Goal: Task Accomplishment & Management: Manage account settings

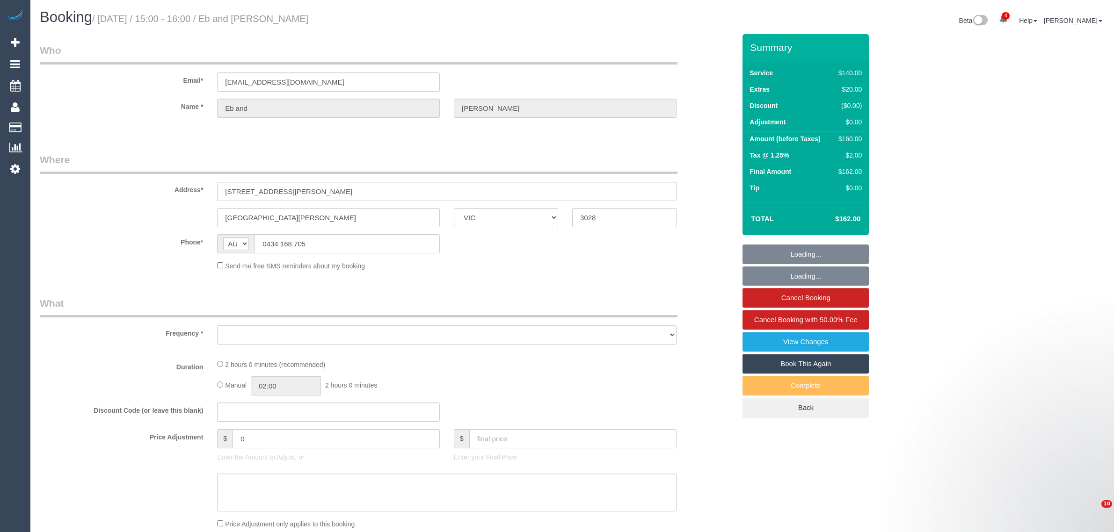
select select "VIC"
select select "object:568"
select select "number:27"
select select "number:14"
select select "number:19"
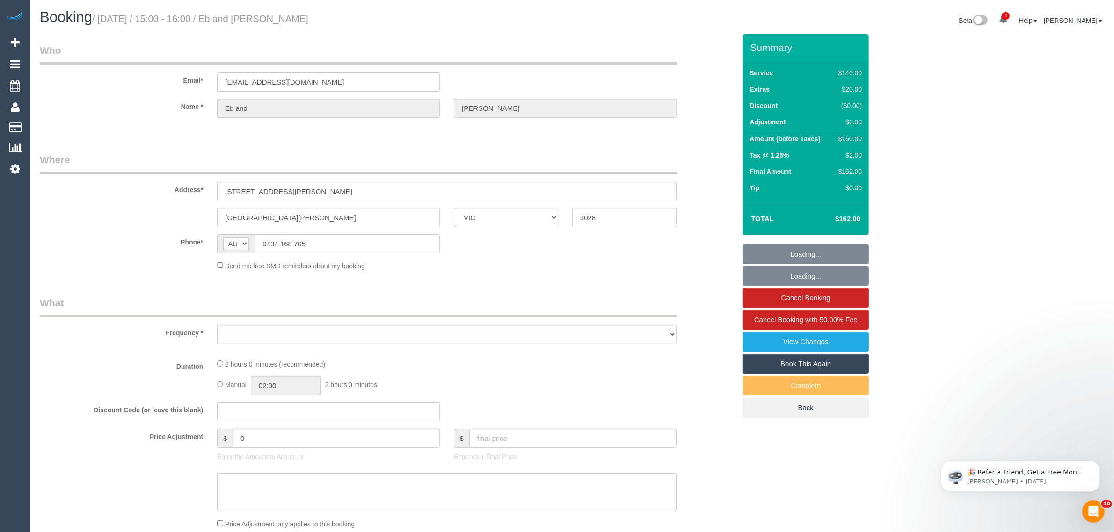
select select "number:25"
select select "number:26"
select select "string:stripe-pm_1QURkq2GScqysDRVjNUHiXTQ"
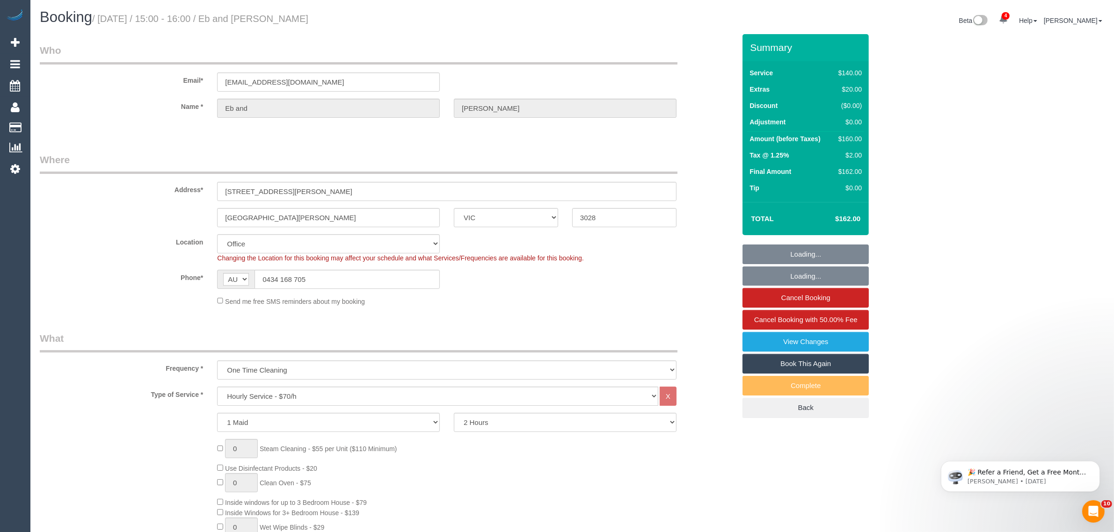
select select "object:942"
click at [850, 139] on div "$160.00" at bounding box center [847, 138] width 27 height 9
copy div "160.00"
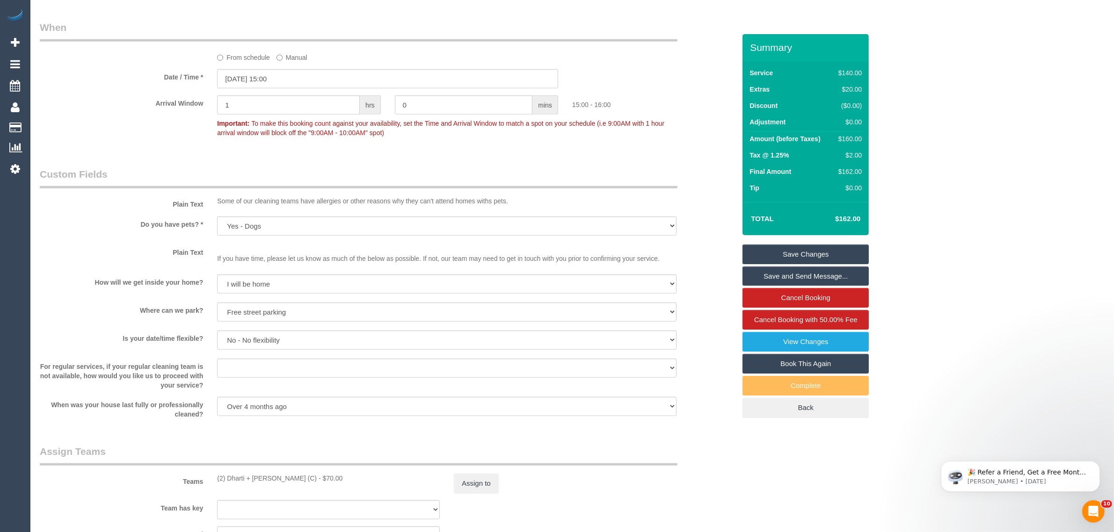
scroll to position [1169, 0]
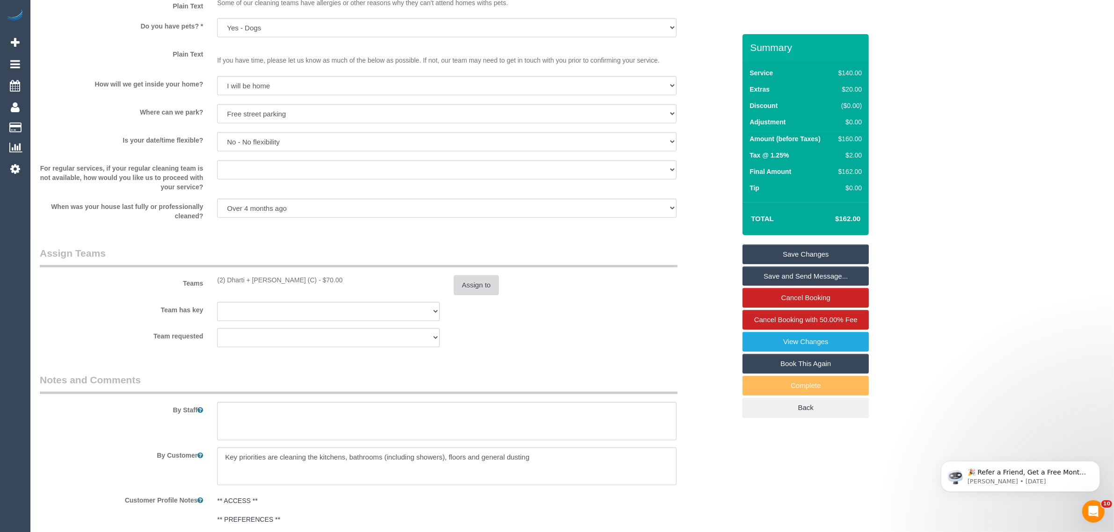
click at [472, 292] on button "Assign to" at bounding box center [476, 285] width 45 height 20
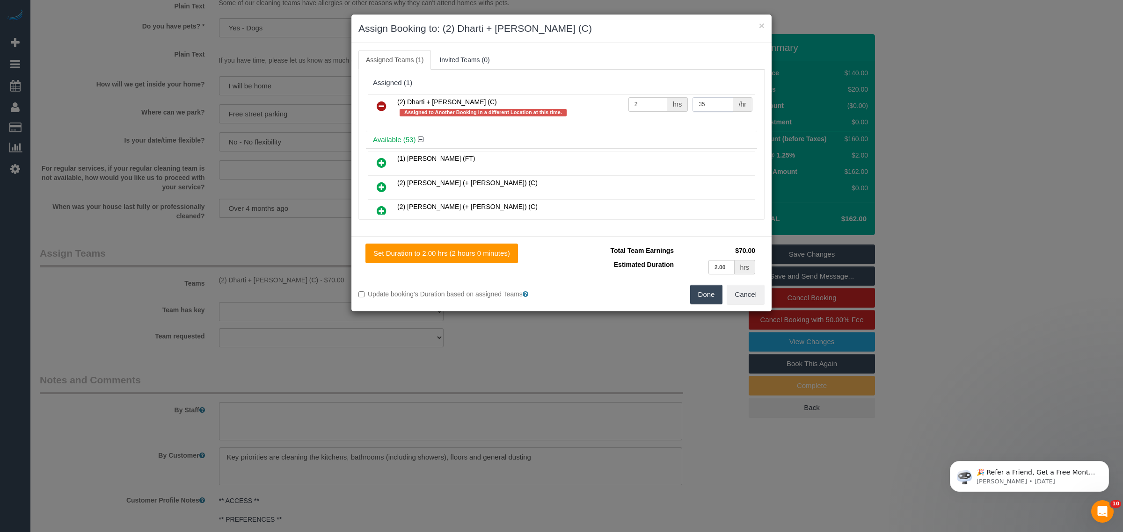
click at [704, 104] on input "35" at bounding box center [712, 104] width 40 height 14
type input "37.5"
click at [703, 297] on button "Done" at bounding box center [706, 295] width 33 height 20
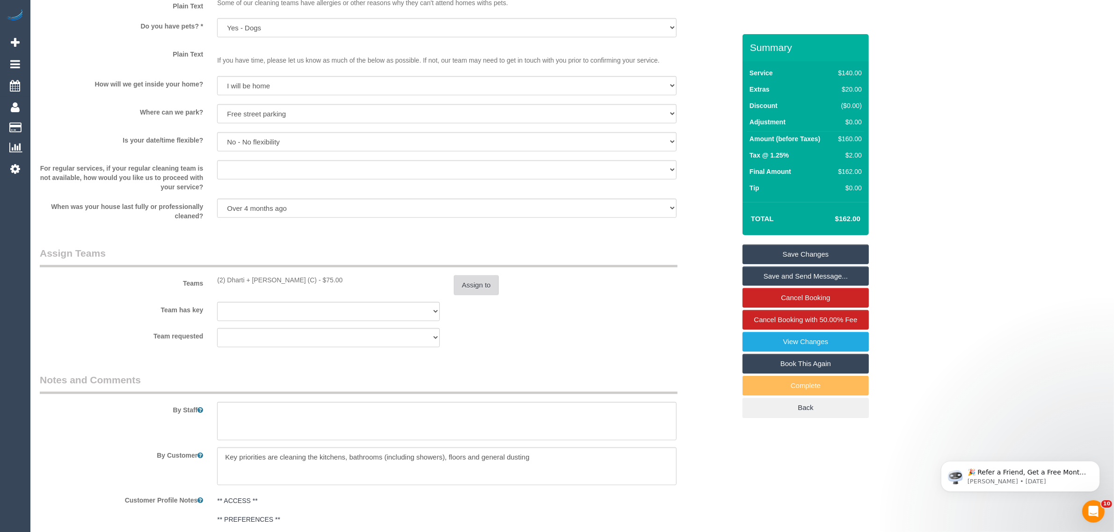
scroll to position [1599, 0]
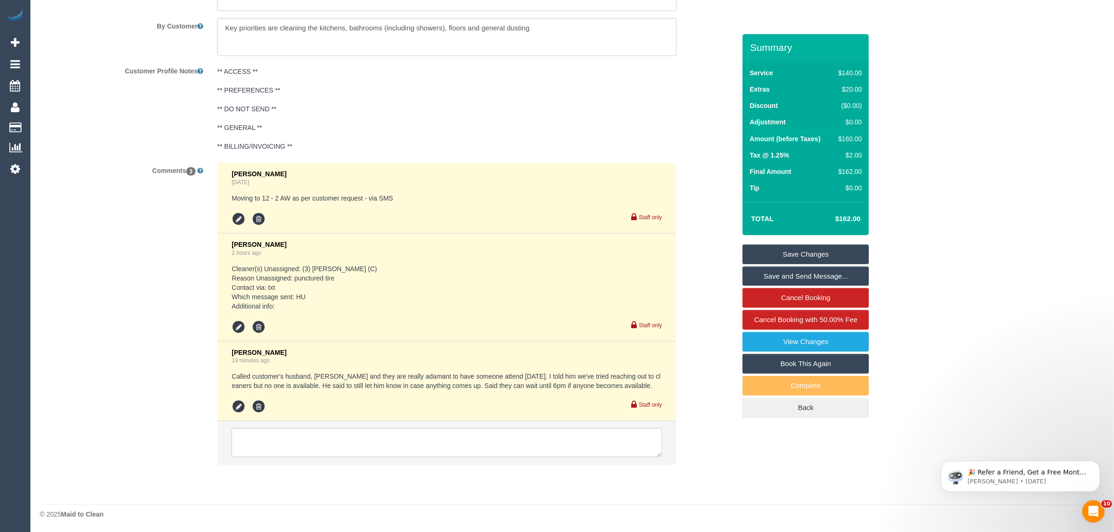
click at [814, 251] on link "Save Changes" at bounding box center [805, 255] width 126 height 20
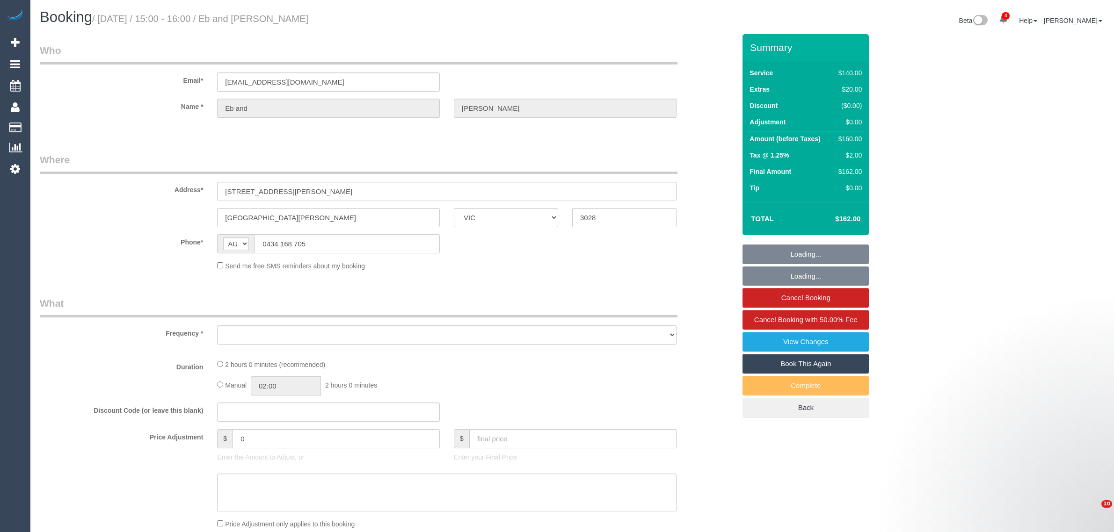
select select "VIC"
select select "string:stripe-pm_1QURkq2GScqysDRVjNUHiXTQ"
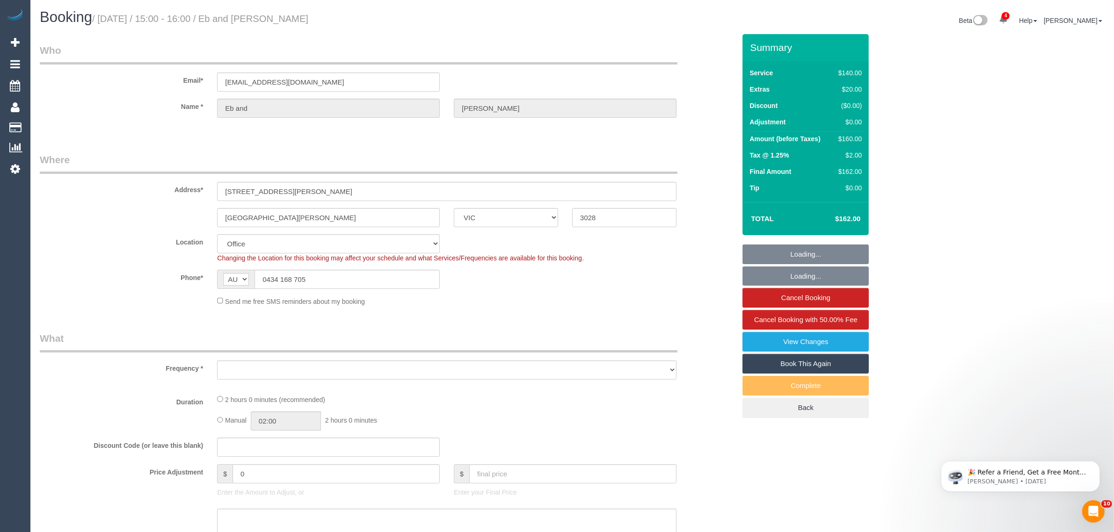
select select "object:2289"
select select "number:27"
select select "number:14"
select select "number:19"
select select "number:25"
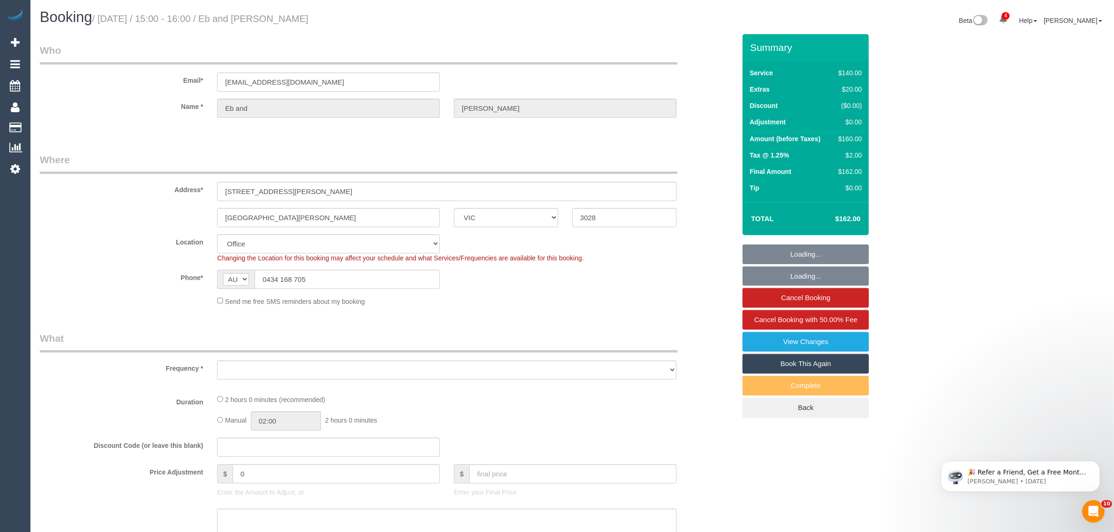
select select "number:26"
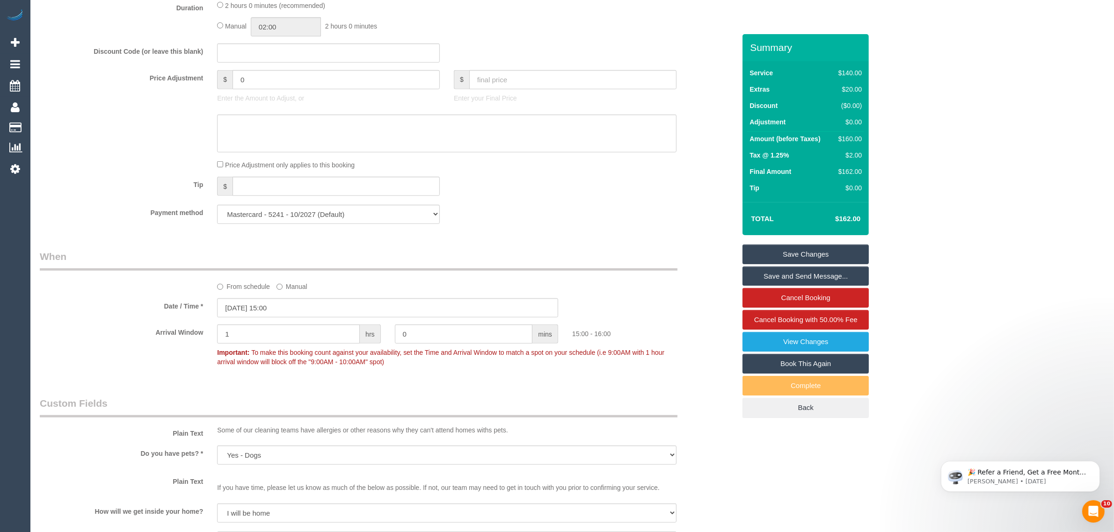
scroll to position [1169, 0]
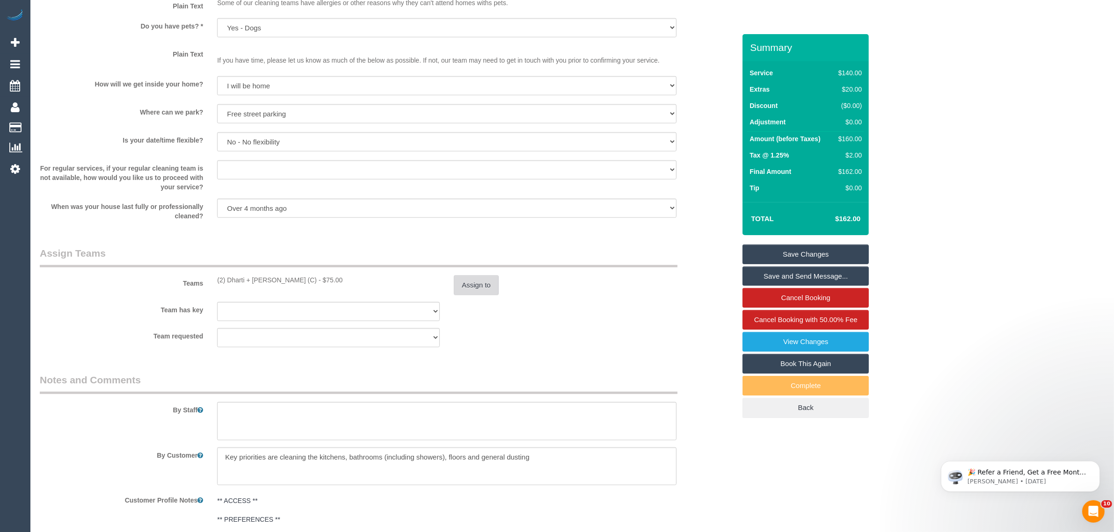
click at [480, 283] on button "Assign to" at bounding box center [476, 285] width 45 height 20
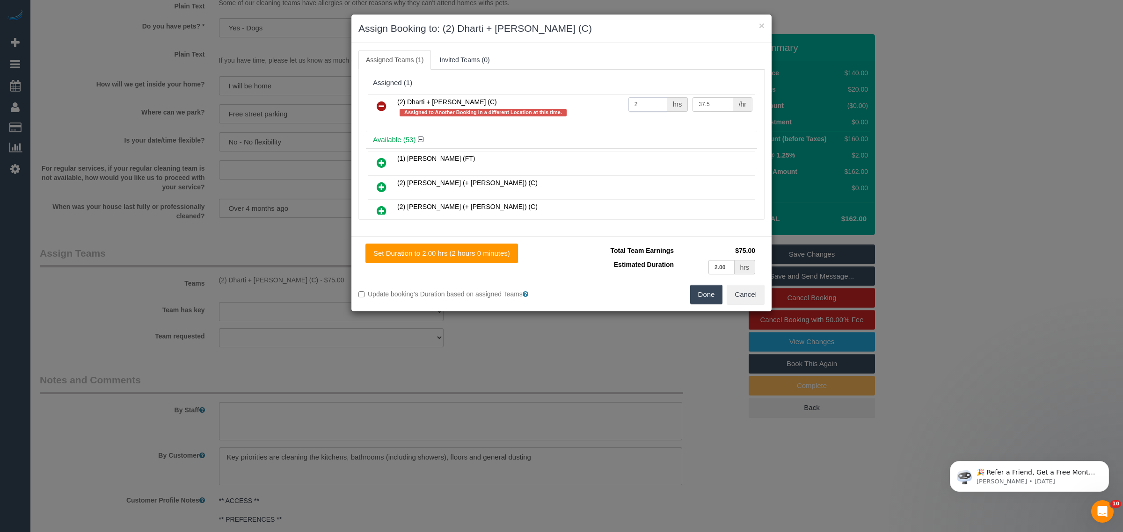
click at [637, 102] on input "2" at bounding box center [647, 104] width 39 height 14
type input "1"
click at [704, 101] on input "37.5" at bounding box center [712, 104] width 40 height 14
type input "3"
type input "95"
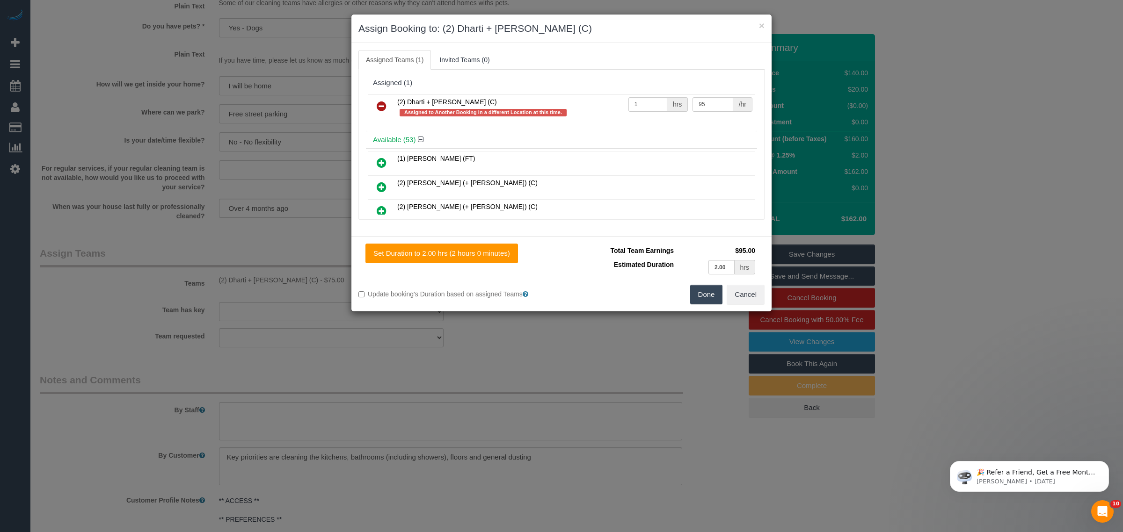
click at [705, 297] on button "Done" at bounding box center [706, 295] width 33 height 20
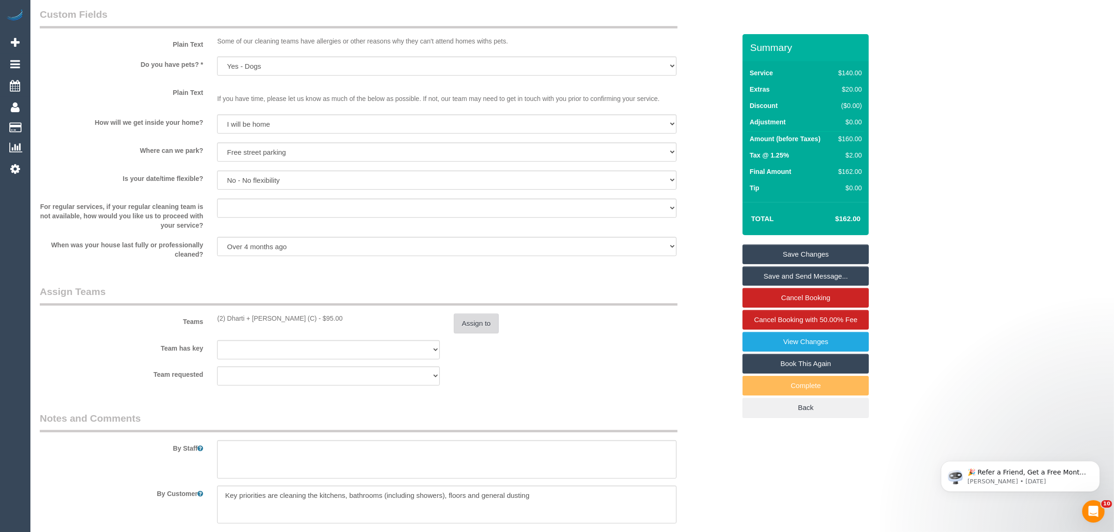
scroll to position [897, 0]
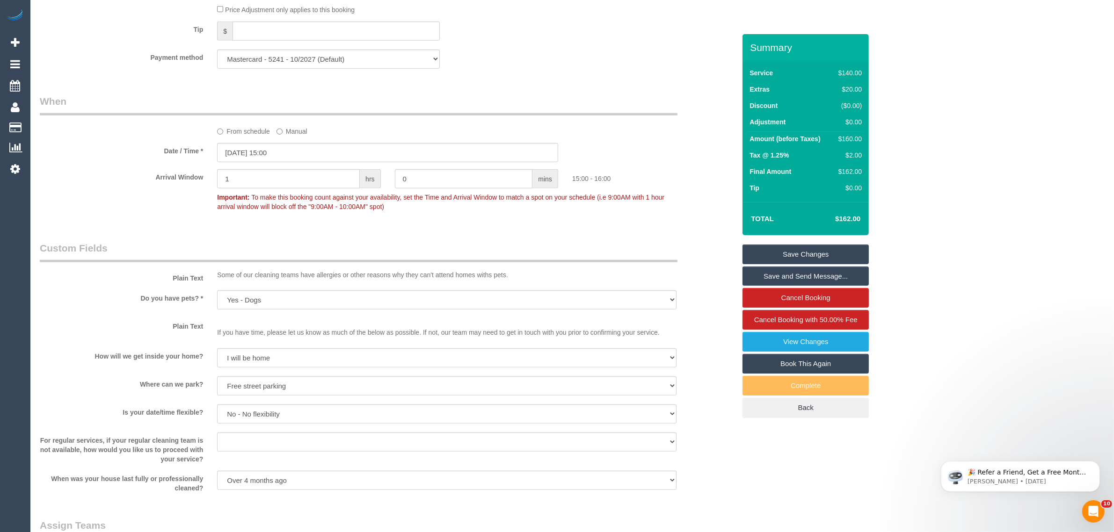
click at [813, 241] on div "Summary Service $140.00 Extras $20.00 Discount ($0.00) Adjustment $0.00 Amount …" at bounding box center [805, 235] width 126 height 403
click at [808, 247] on link "Save Changes" at bounding box center [805, 255] width 126 height 20
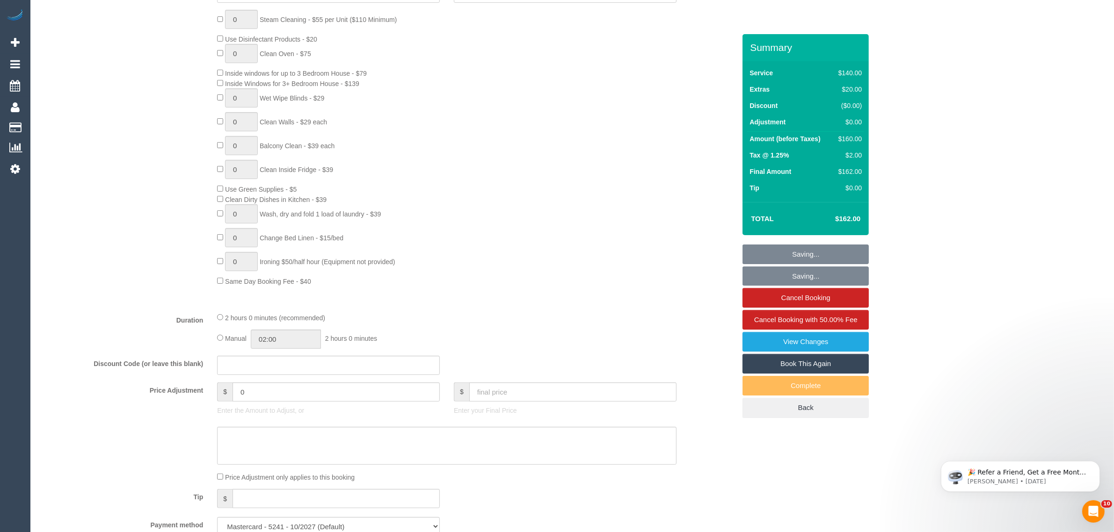
scroll to position [196, 0]
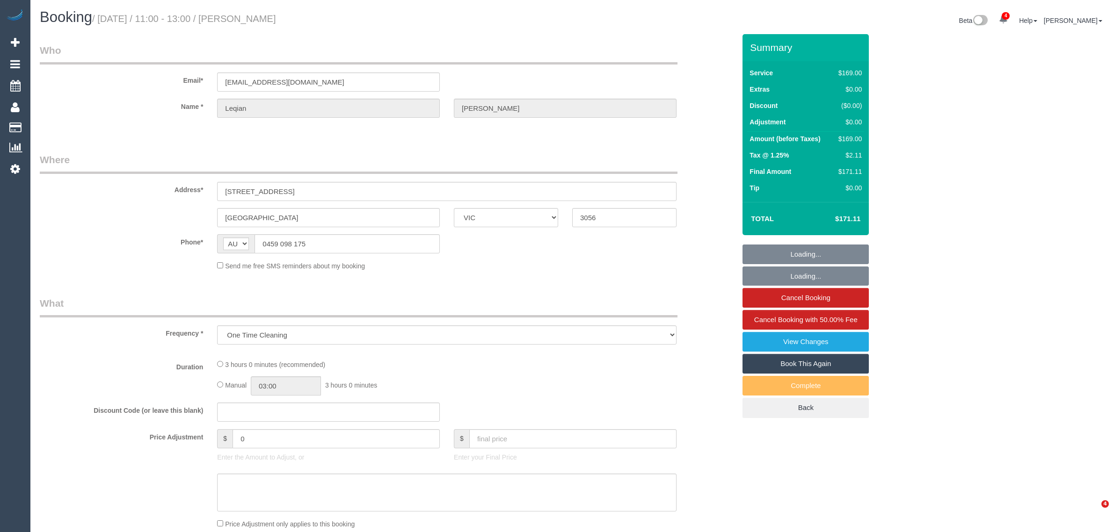
select select "VIC"
select select "string:stripe-pm_1RA7VB2GScqysDRVkDwcnZJp"
select select "number:28"
select select "number:14"
select select "number:24"
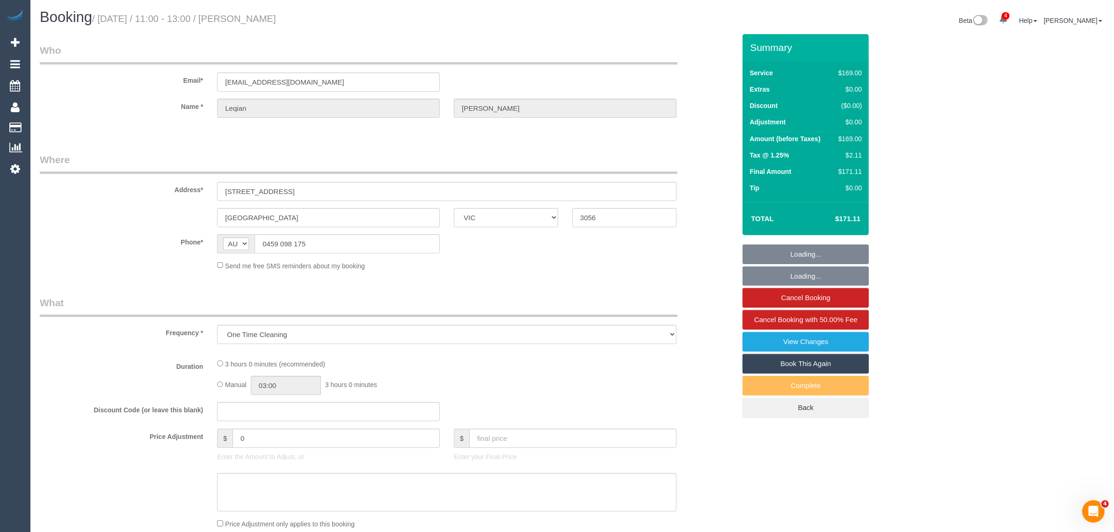
select select "number:33"
select select "number:26"
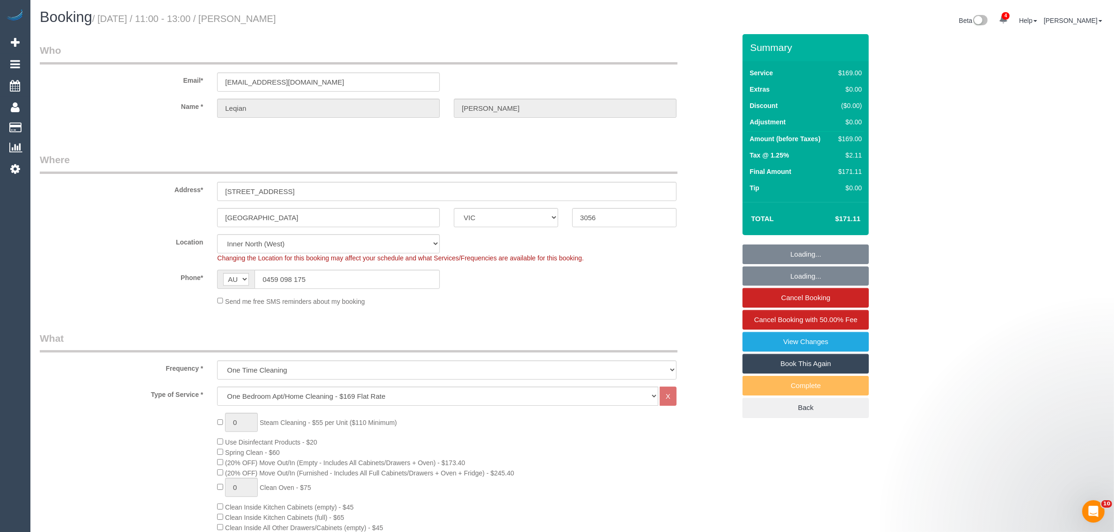
select select "object:1710"
select select "spot1"
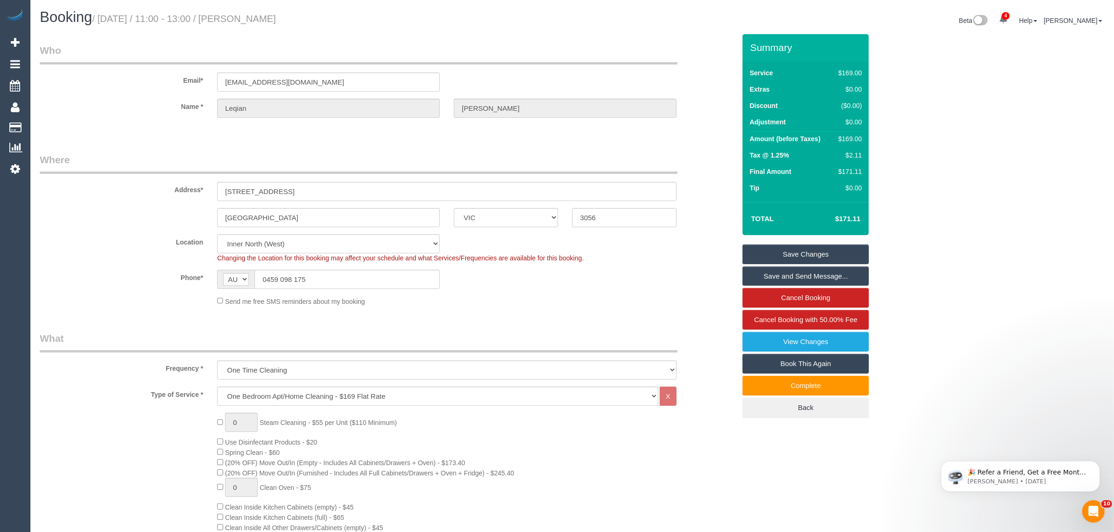
click at [354, 289] on sui-booking-location "Location Office City East (North) East (South) Inner East Inner North (East) In…" at bounding box center [388, 270] width 696 height 72
click at [355, 282] on input "0459 098 175" at bounding box center [346, 279] width 185 height 19
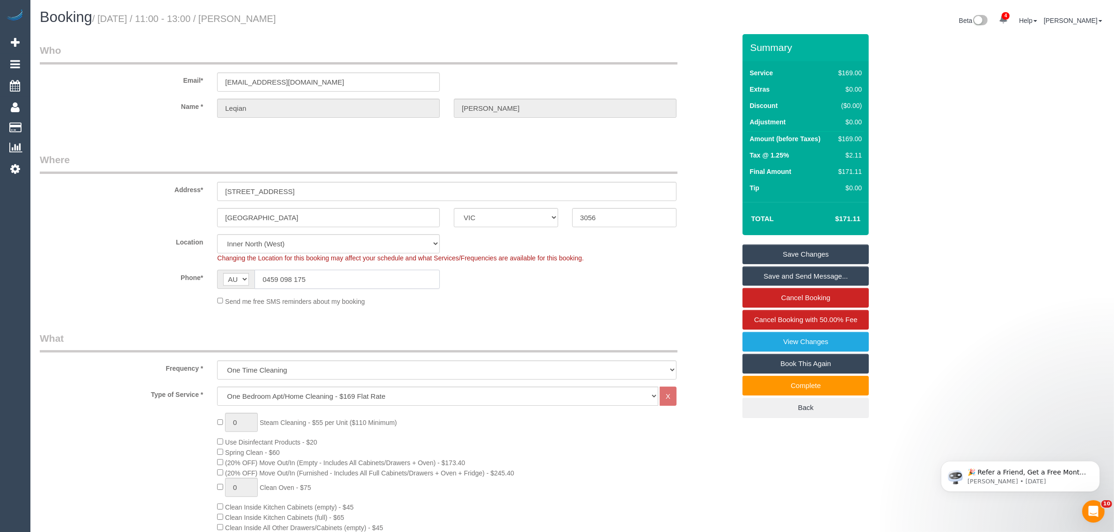
click at [355, 282] on input "0459 098 175" at bounding box center [346, 279] width 185 height 19
click at [116, 245] on label "Location" at bounding box center [121, 240] width 177 height 13
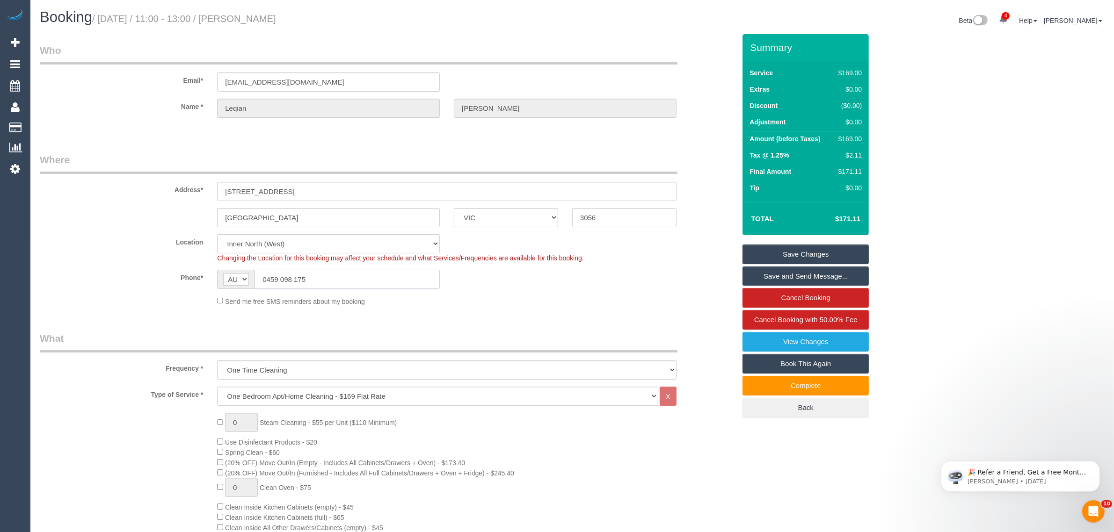
click at [326, 279] on input "0459 098 175" at bounding box center [346, 279] width 185 height 19
click at [602, 333] on legend "What" at bounding box center [359, 342] width 638 height 21
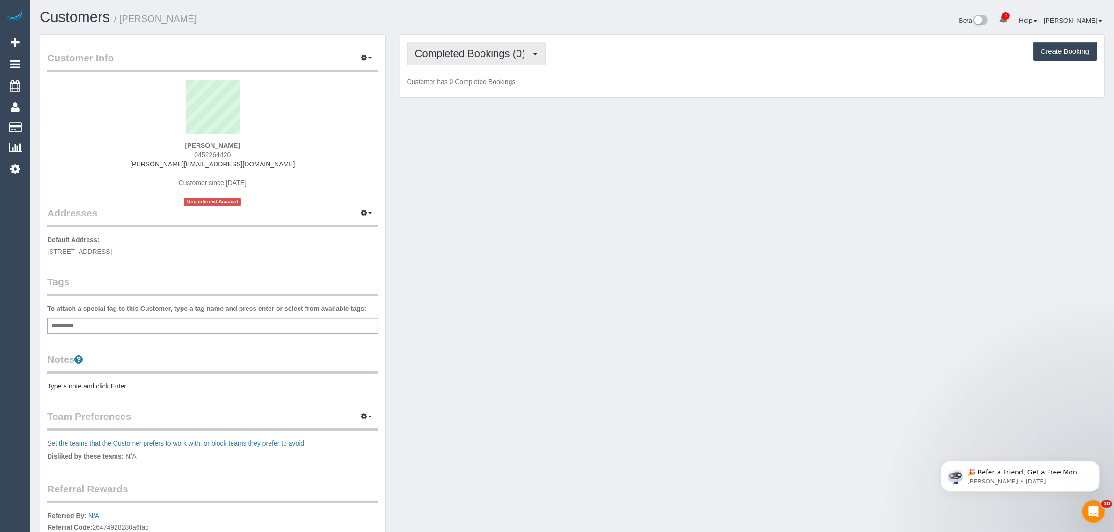
click at [450, 52] on span "Completed Bookings (0)" at bounding box center [472, 54] width 115 height 12
click at [441, 83] on link "Upcoming Bookings (1)" at bounding box center [455, 87] width 97 height 12
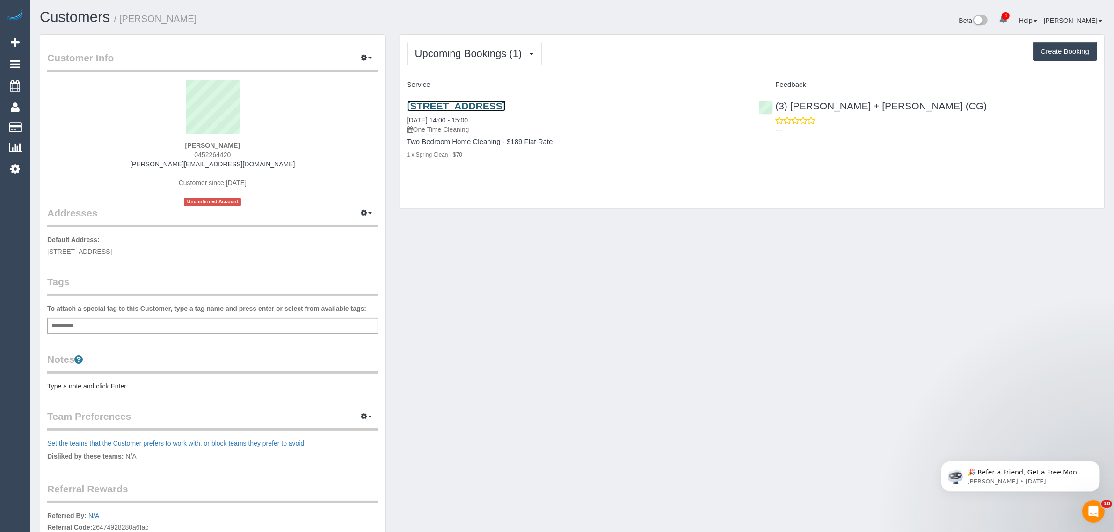
click at [441, 103] on link "[STREET_ADDRESS]" at bounding box center [456, 106] width 99 height 11
click at [486, 160] on div "[STREET_ADDRESS] [DATE] 14:00 - 15:00 One Time Cleaning Two Bedroom Home Cleani…" at bounding box center [576, 135] width 352 height 85
drag, startPoint x: 490, startPoint y: 115, endPoint x: 404, endPoint y: 119, distance: 86.7
click at [404, 119] on div "[STREET_ADDRESS] [DATE] 14:00 - 15:00 One Time Cleaning Two Bedroom Home Cleani…" at bounding box center [576, 135] width 352 height 85
copy link "[DATE] 14:00 - 15:00"
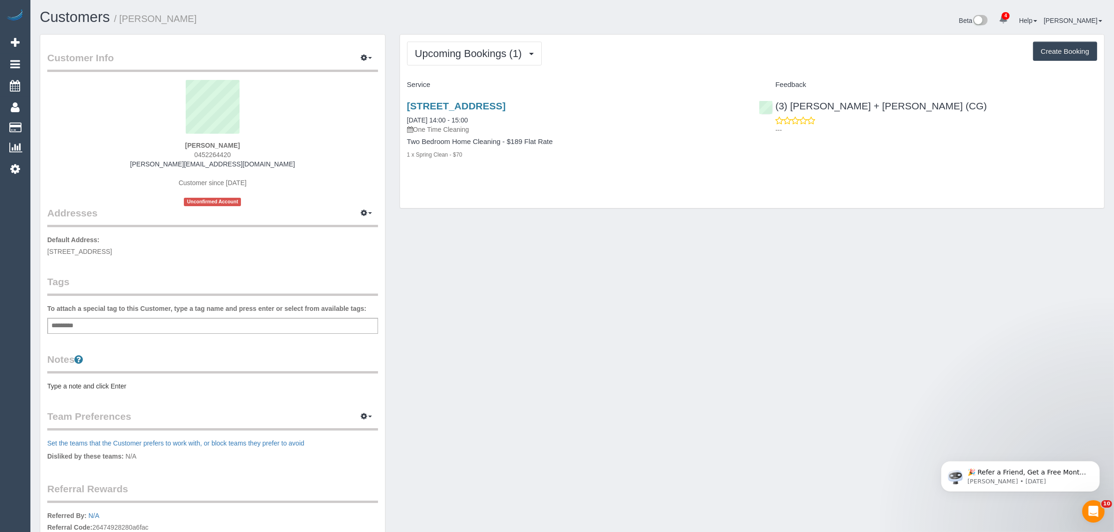
click at [220, 152] on span "0452264420" at bounding box center [212, 154] width 36 height 7
click at [220, 153] on span "0452264420" at bounding box center [212, 154] width 36 height 7
click at [234, 154] on div "[PERSON_NAME] 0452264420 [PERSON_NAME][EMAIL_ADDRESS][DOMAIN_NAME] Customer sin…" at bounding box center [212, 143] width 331 height 126
drag, startPoint x: 234, startPoint y: 154, endPoint x: 184, endPoint y: 142, distance: 52.1
click at [184, 142] on div "[PERSON_NAME] 0452264420 [PERSON_NAME][EMAIL_ADDRESS][DOMAIN_NAME] Customer sin…" at bounding box center [212, 143] width 331 height 126
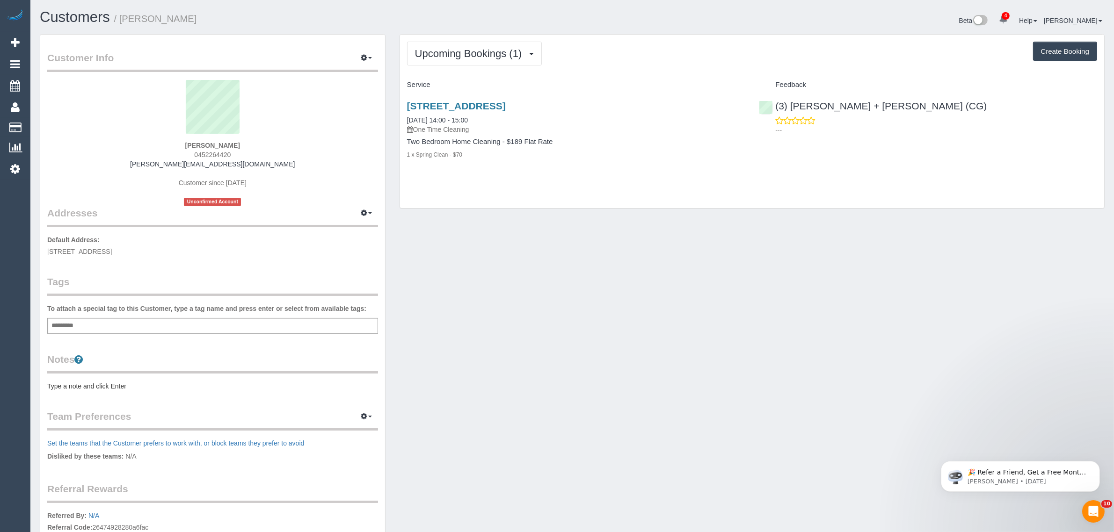
copy div "[PERSON_NAME] 0452264420"
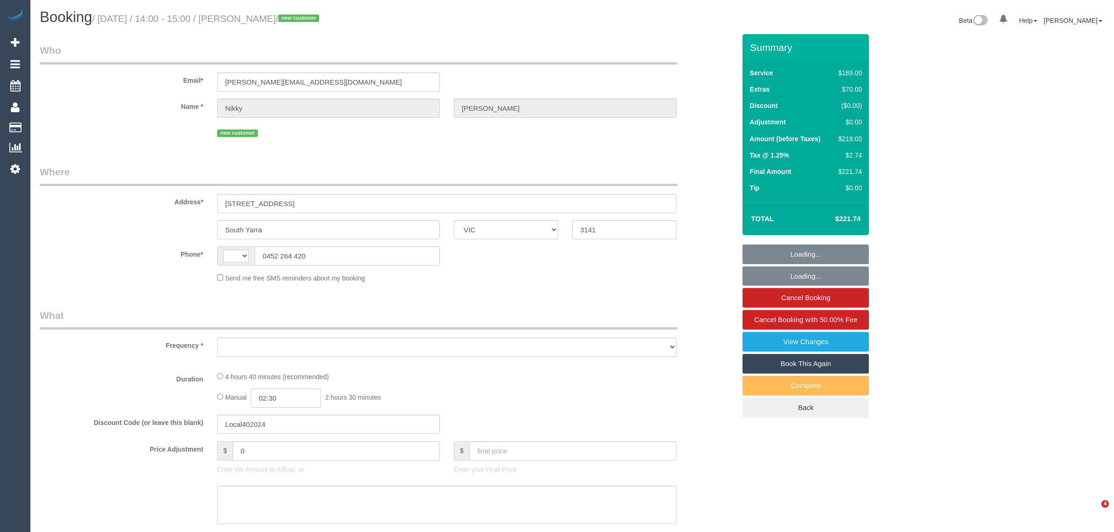
select select "VIC"
select select "string:stripe-pm_1S263z2GScqysDRV6gHCxx74"
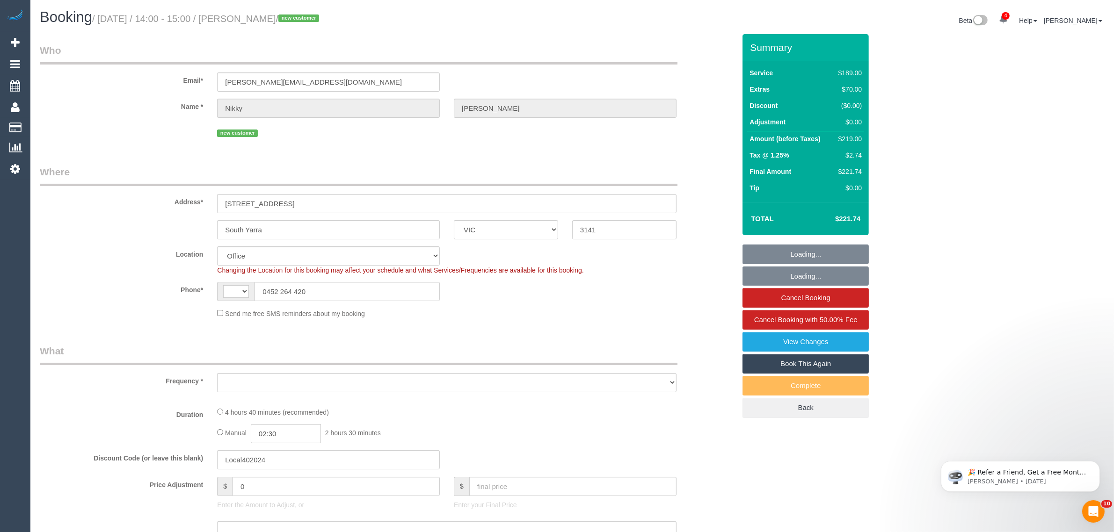
select select "string:AU"
select select "number:27"
select select "number:14"
select select "number:19"
select select "number:22"
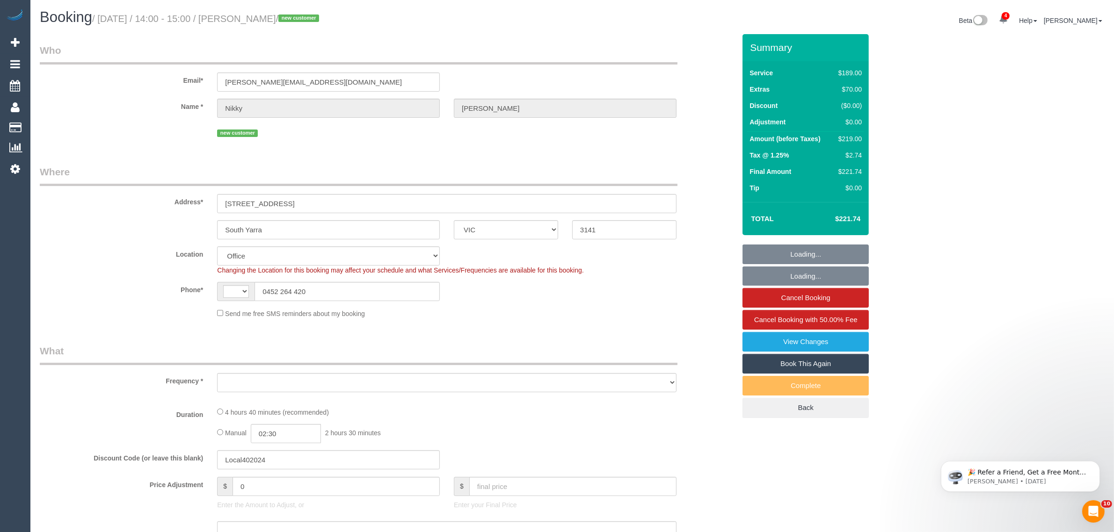
select select "number:12"
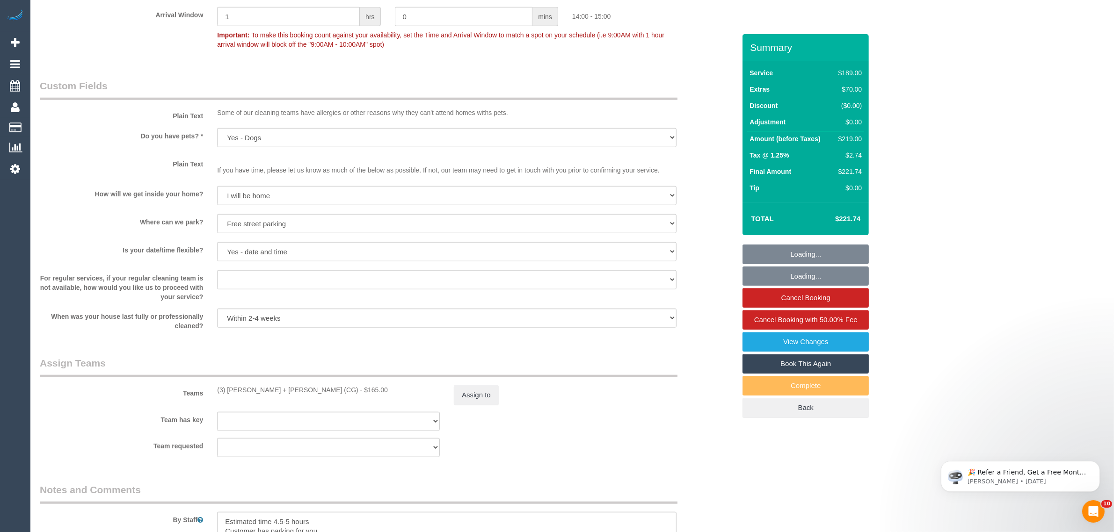
select select "object:2230"
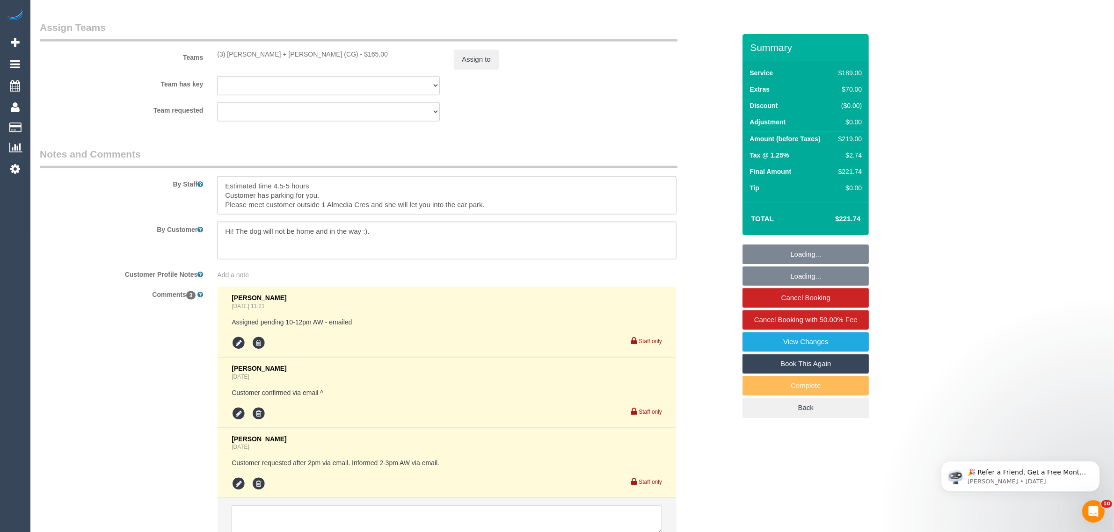
scroll to position [1510, 0]
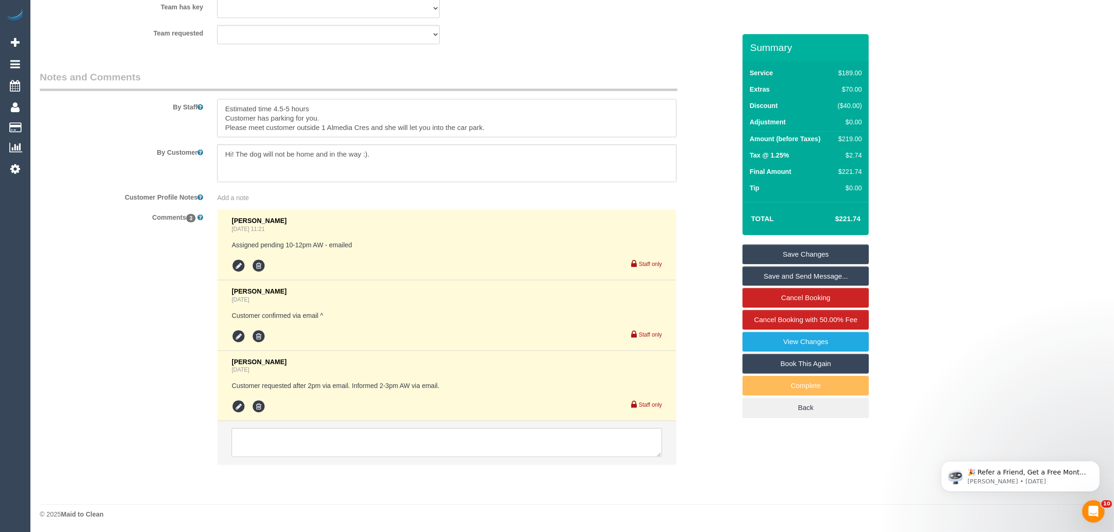
drag, startPoint x: 498, startPoint y: 124, endPoint x: 218, endPoint y: 130, distance: 280.2
click at [218, 130] on textarea at bounding box center [446, 118] width 459 height 38
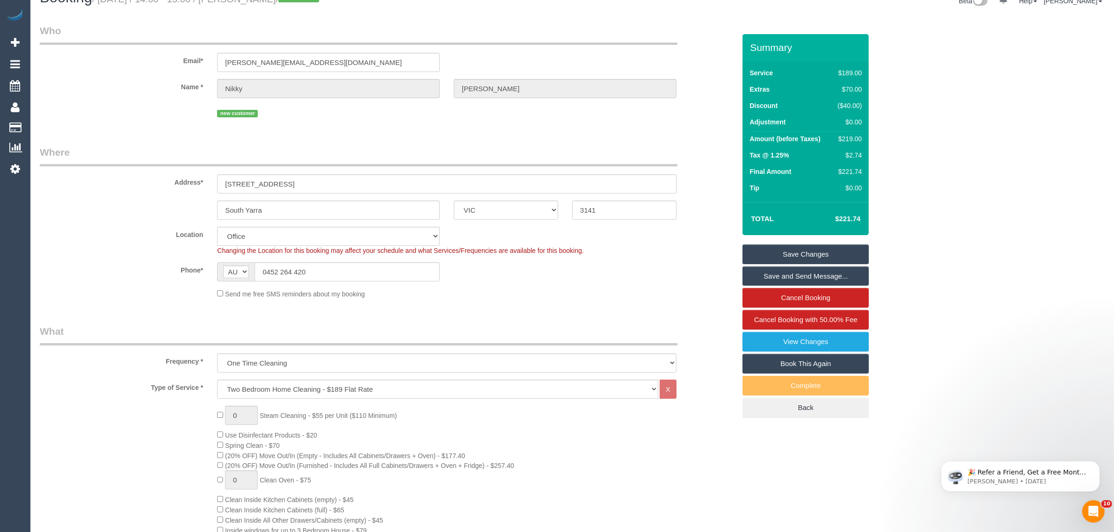
scroll to position [0, 0]
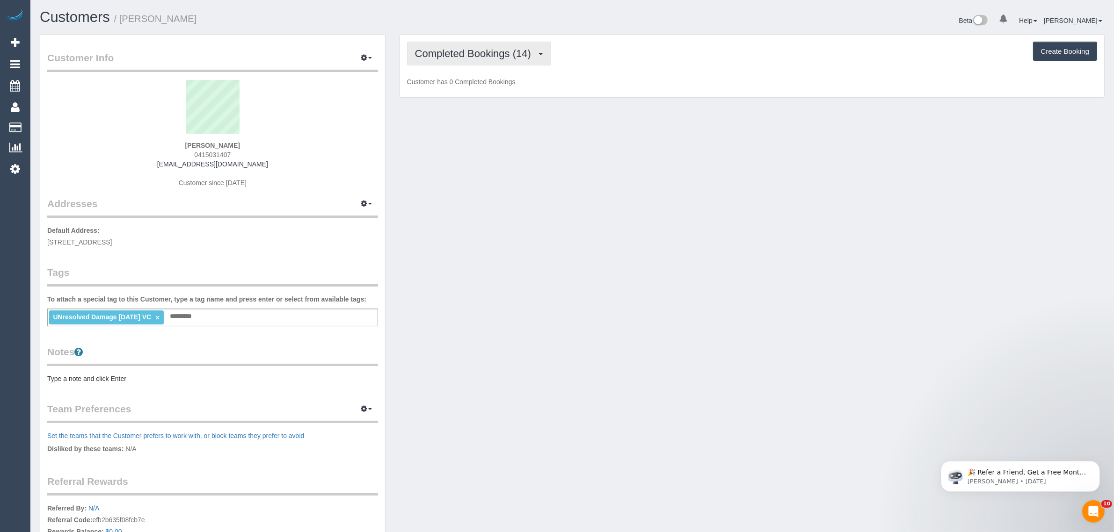
drag, startPoint x: 493, startPoint y: 53, endPoint x: 471, endPoint y: 89, distance: 42.4
click at [493, 53] on span "Completed Bookings (14)" at bounding box center [475, 54] width 121 height 12
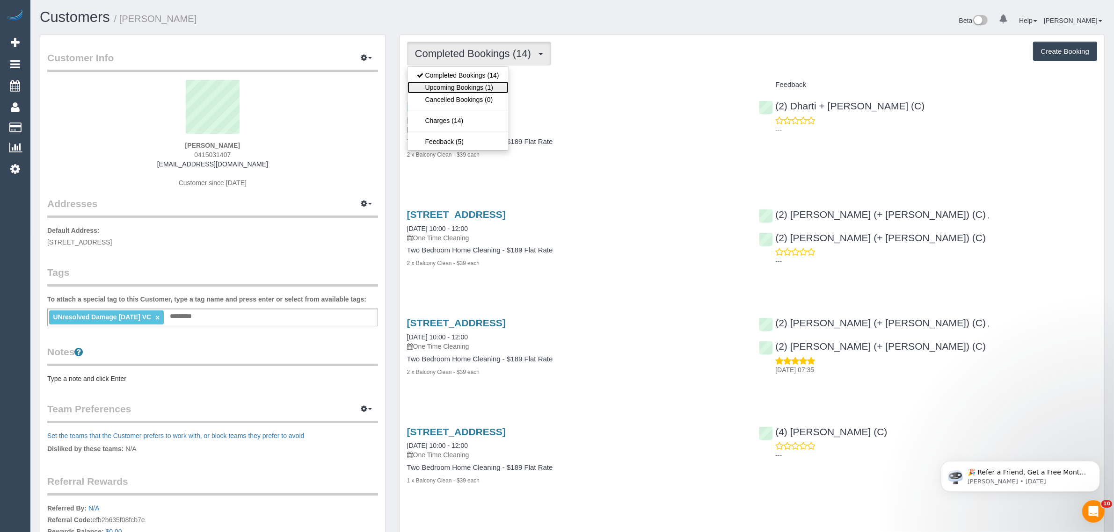
click at [471, 89] on link "Upcoming Bookings (1)" at bounding box center [457, 87] width 101 height 12
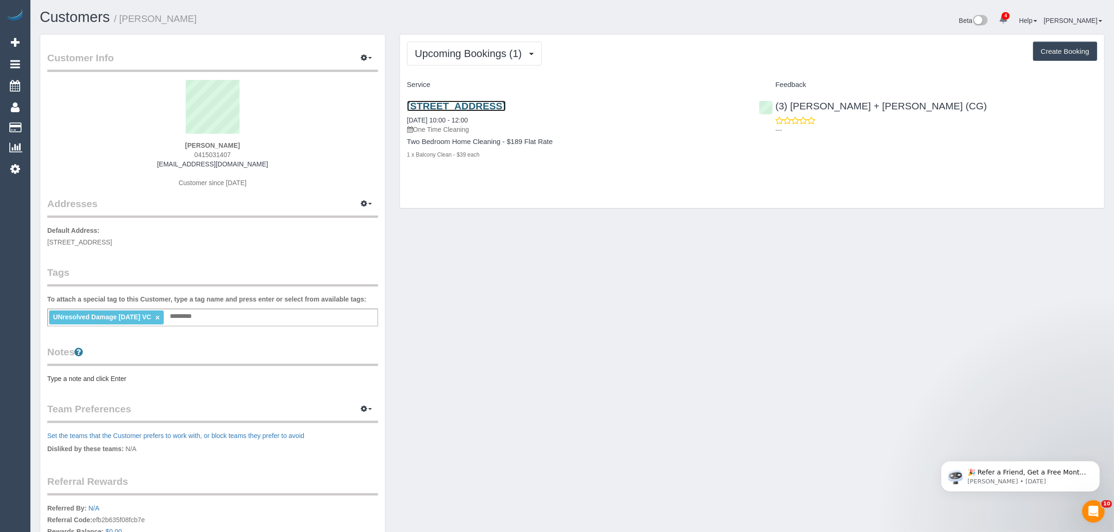
click at [481, 106] on link "[STREET_ADDRESS]" at bounding box center [456, 106] width 99 height 11
click at [448, 53] on span "Upcoming Bookings (1)" at bounding box center [471, 54] width 112 height 12
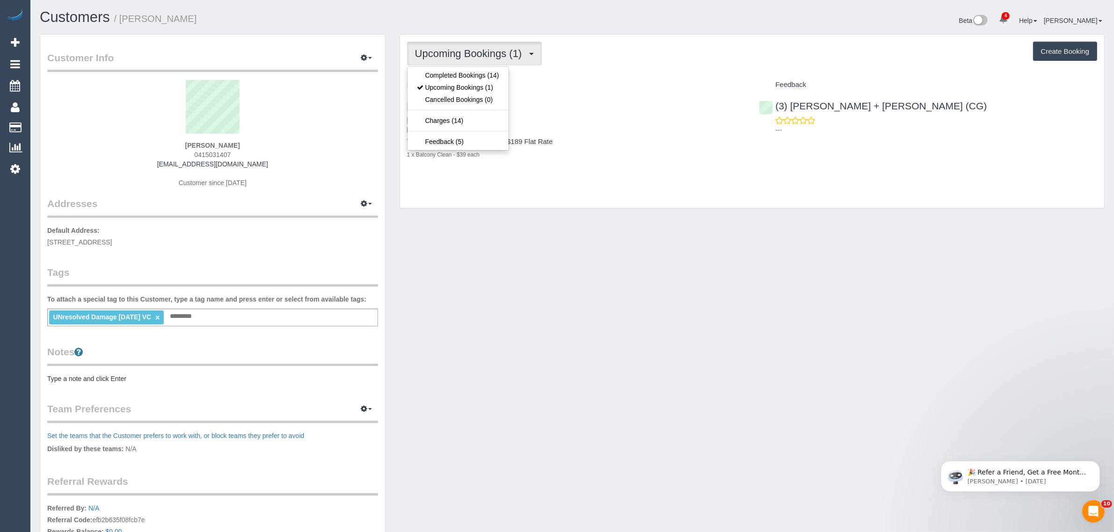
click at [448, 53] on span "Upcoming Bookings (1)" at bounding box center [471, 54] width 112 height 12
click at [471, 43] on button "Upcoming Bookings (1)" at bounding box center [474, 54] width 135 height 24
click at [455, 88] on link "Upcoming Bookings (1)" at bounding box center [457, 87] width 101 height 12
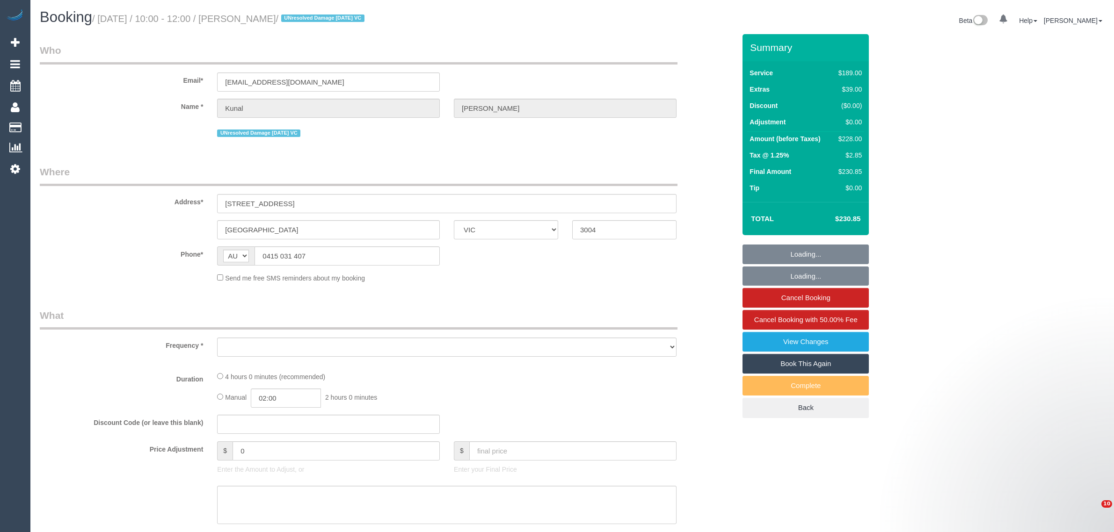
select select "VIC"
select select "string:stripe-pm_1O7Ug22GScqysDRV2kKD0zYi"
select select "number:28"
select select "number:14"
select select "number:20"
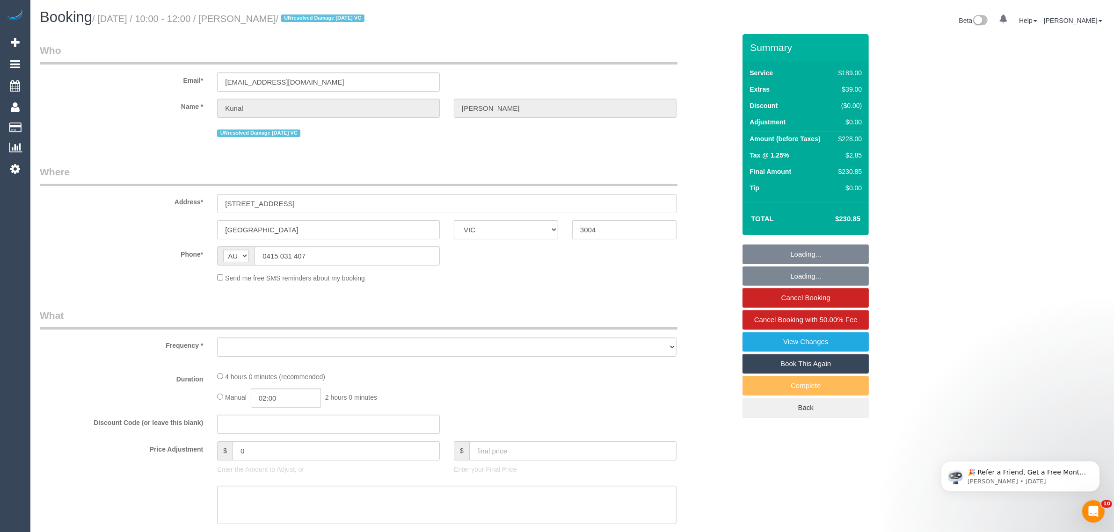
select select "number:24"
select select "number:13"
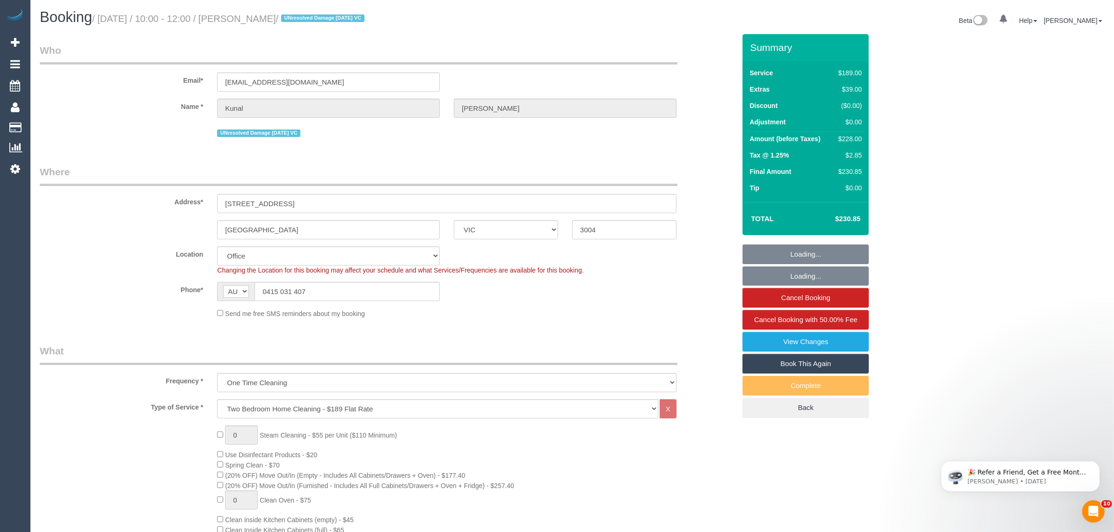
select select "object:2159"
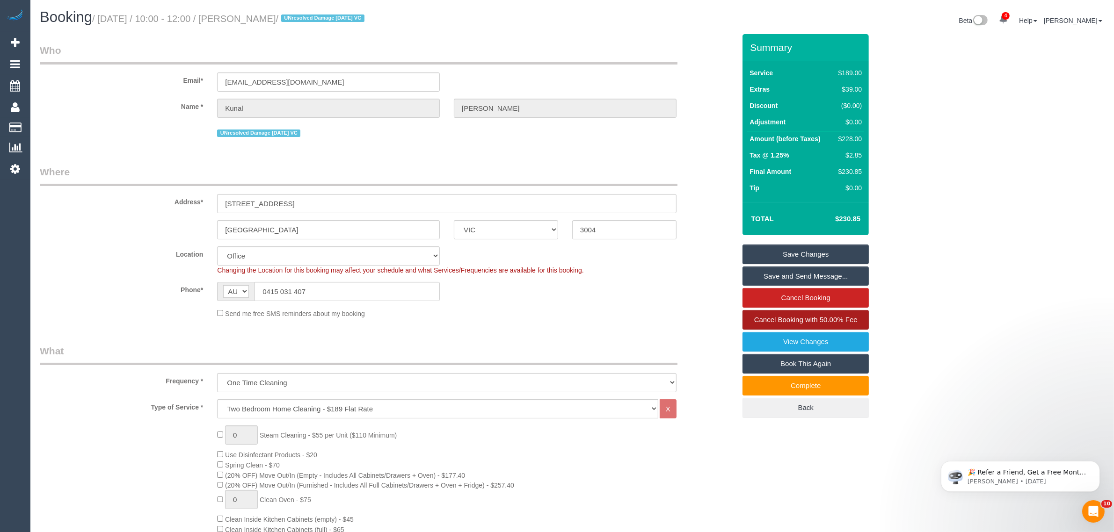
click at [768, 319] on span "Cancel Booking with 50.00% Fee" at bounding box center [805, 320] width 103 height 8
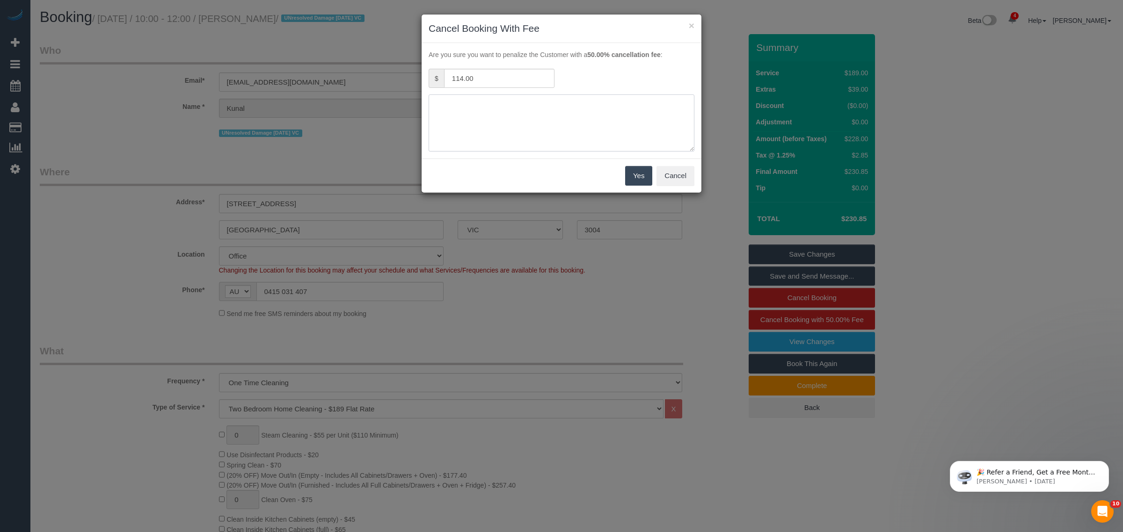
click at [558, 109] on textarea at bounding box center [561, 122] width 266 height 57
click at [534, 124] on textarea at bounding box center [561, 122] width 266 height 57
type textarea "no parking found for more than 30mins via txt - KA"
click at [630, 167] on button "Yes" at bounding box center [638, 176] width 27 height 20
